Goal: Find specific page/section: Find specific page/section

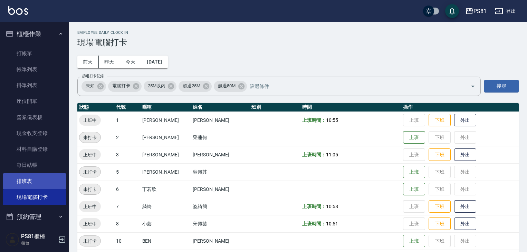
scroll to position [104, 0]
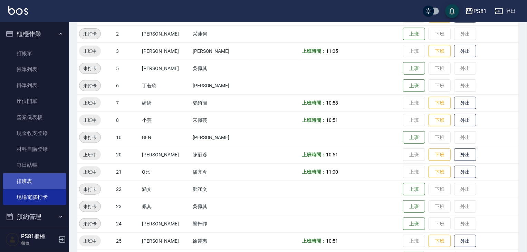
click at [37, 185] on link "排班表" at bounding box center [35, 181] width 64 height 16
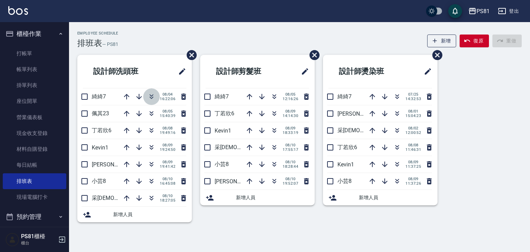
click at [151, 97] on icon "button" at bounding box center [151, 97] width 8 height 8
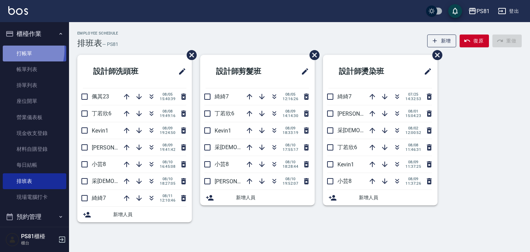
click at [14, 50] on link "打帳單" at bounding box center [35, 54] width 64 height 16
